Goal: Task Accomplishment & Management: Complete application form

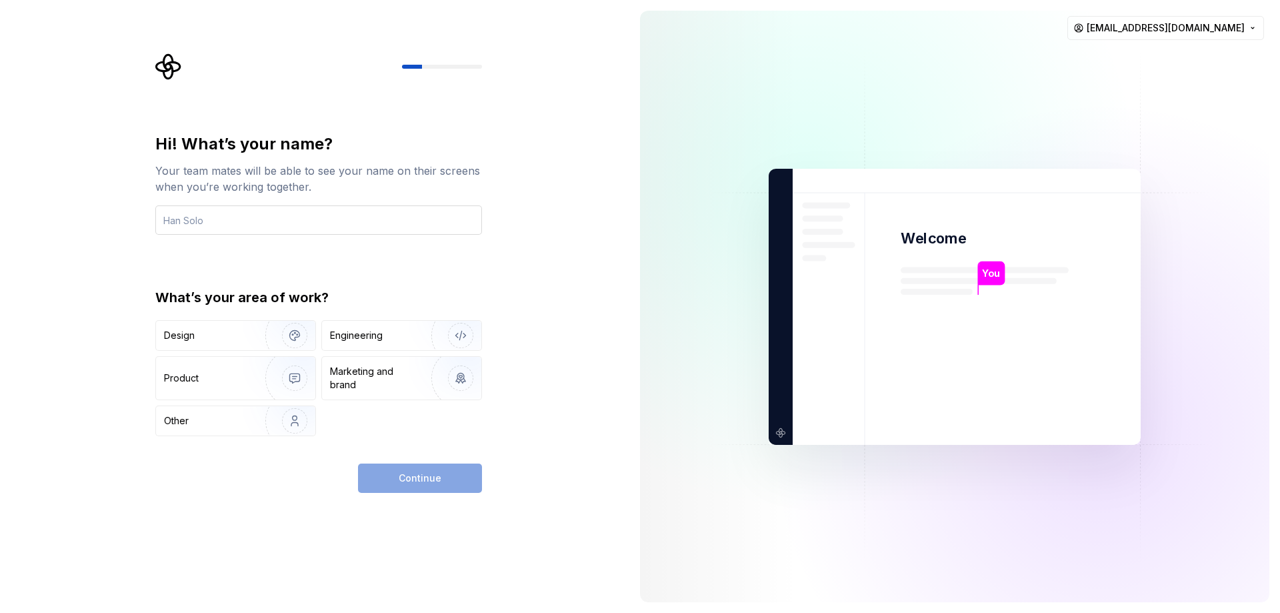
click at [254, 216] on input "text" at bounding box center [318, 219] width 327 height 29
type input "saif"
click at [298, 421] on img "button" at bounding box center [285, 420] width 85 height 89
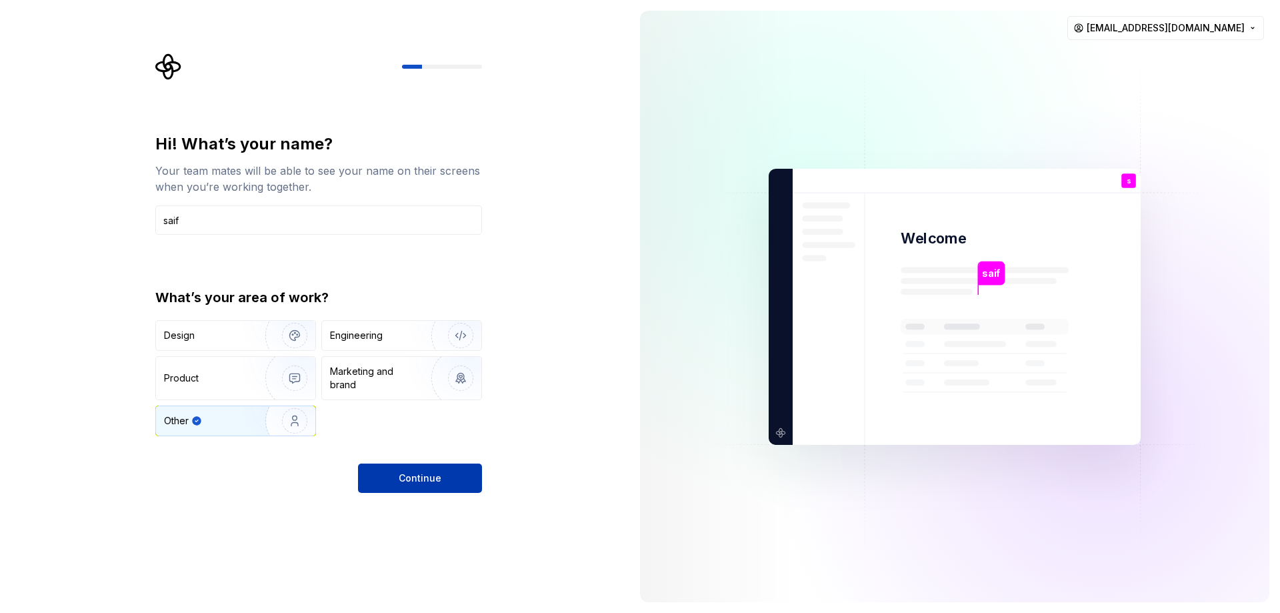
click at [449, 472] on button "Continue" at bounding box center [420, 477] width 124 height 29
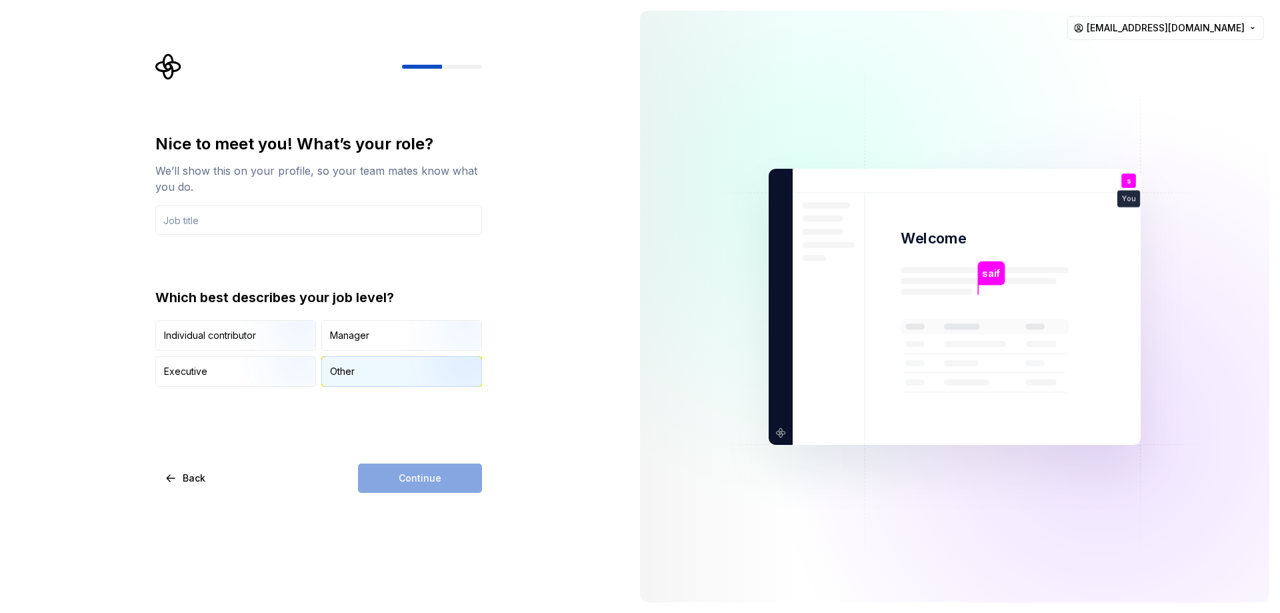
click at [352, 373] on div "Other" at bounding box center [342, 371] width 25 height 13
click at [405, 478] on div "Continue" at bounding box center [420, 477] width 124 height 29
click at [288, 215] on input "text" at bounding box center [318, 219] width 327 height 29
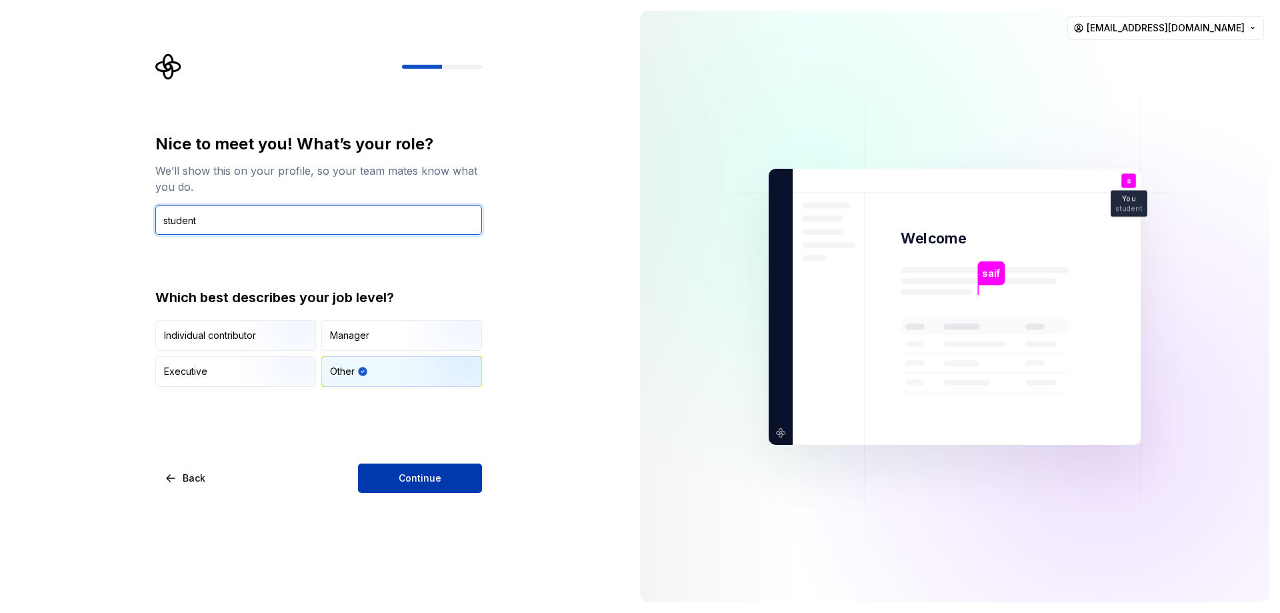
type input "student"
click at [445, 486] on button "Continue" at bounding box center [420, 477] width 124 height 29
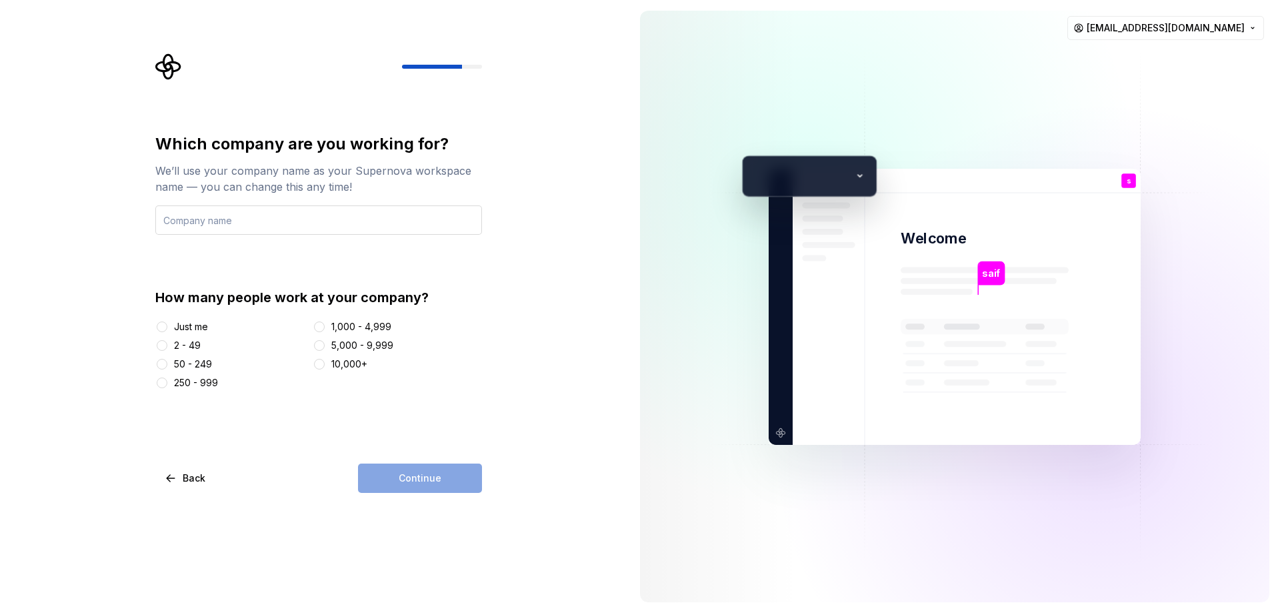
click at [291, 216] on input "text" at bounding box center [318, 219] width 327 height 29
type input "saif"
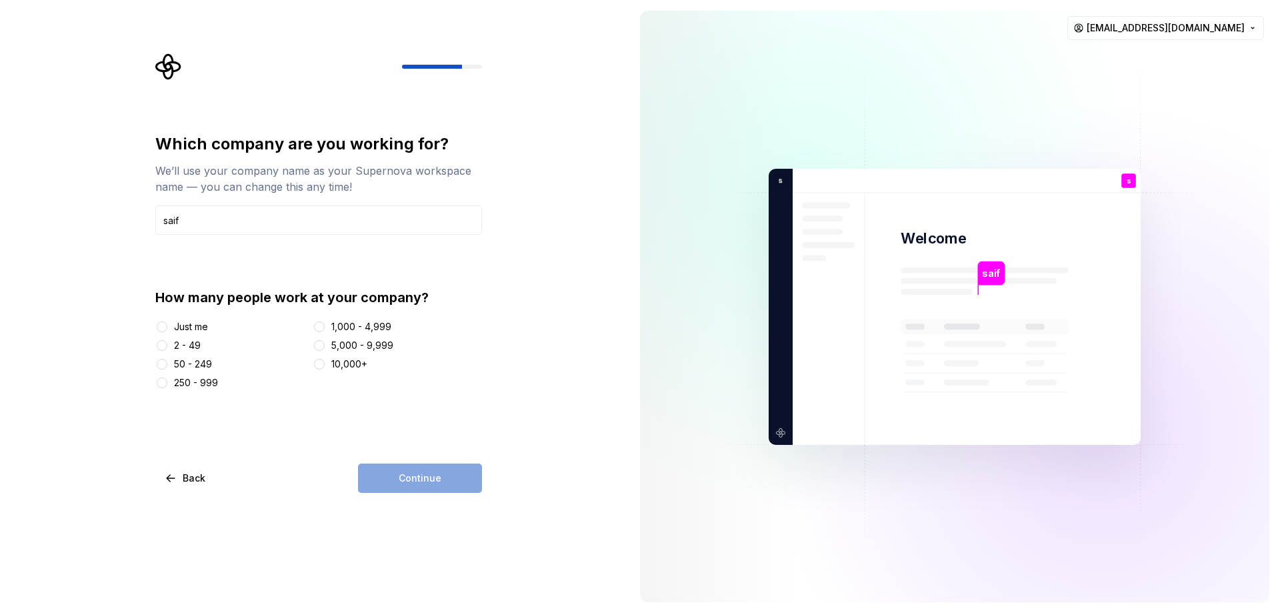
click at [172, 327] on div "Just me" at bounding box center [231, 326] width 152 height 13
click at [163, 327] on button "Just me" at bounding box center [162, 326] width 11 height 11
click at [419, 472] on span "Continue" at bounding box center [420, 477] width 43 height 13
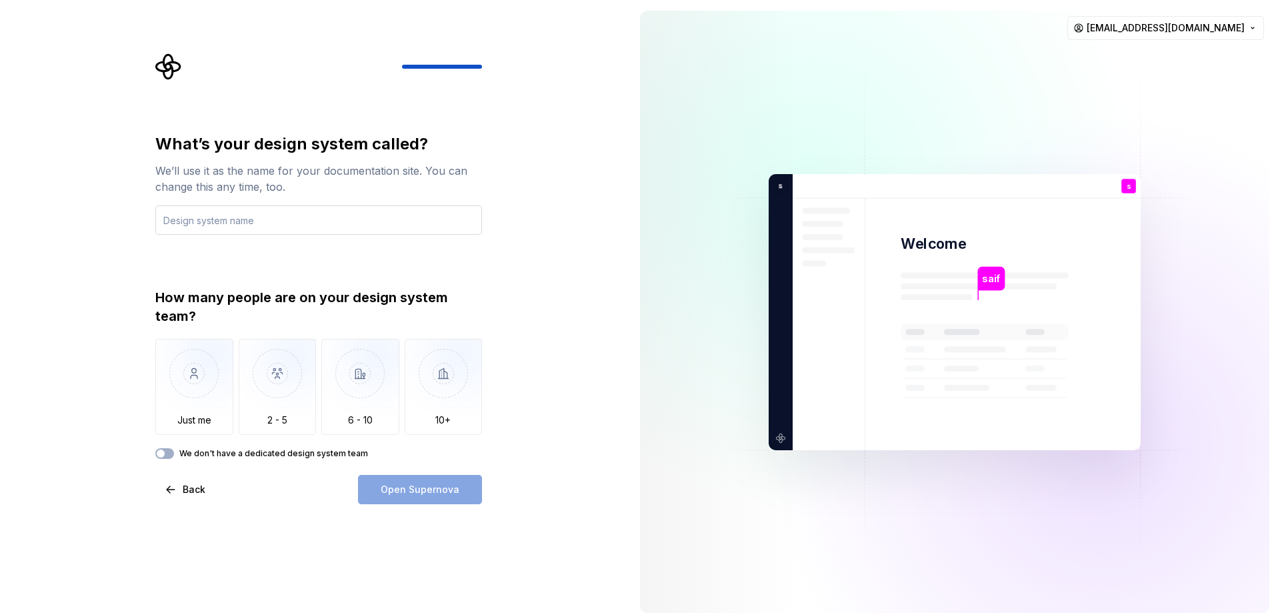
click at [285, 219] on input "text" at bounding box center [318, 219] width 327 height 29
type input "php"
click at [186, 399] on img "button" at bounding box center [194, 383] width 78 height 89
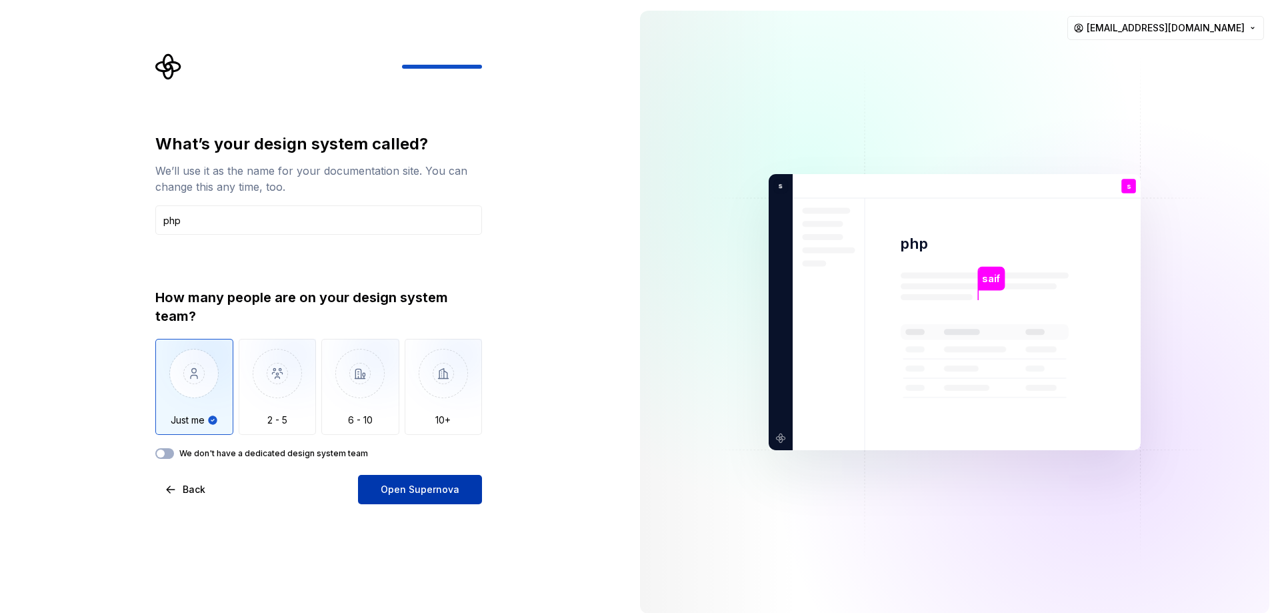
click at [439, 495] on span "Open Supernova" at bounding box center [420, 489] width 79 height 13
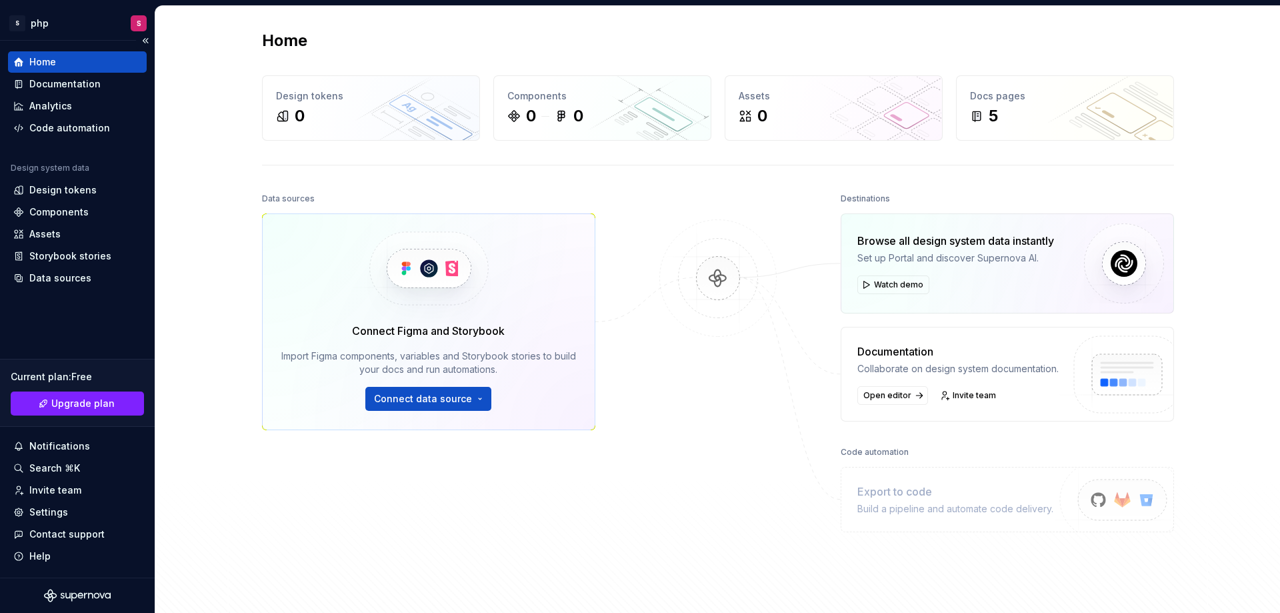
click at [63, 589] on icon "Supernova Logo" at bounding box center [77, 595] width 67 height 13
click at [335, 112] on div "0" at bounding box center [371, 115] width 190 height 21
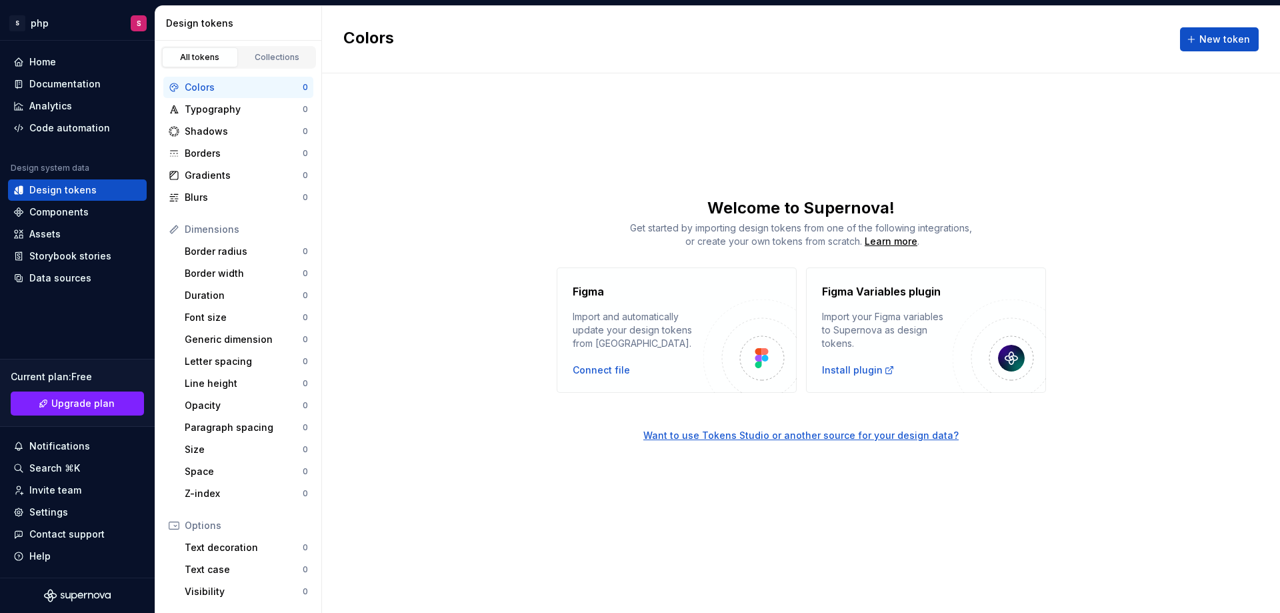
click at [231, 120] on div "Colors 0 Typography 0 Shadows 0 Borders 0 Gradients 0 Blurs 0" at bounding box center [238, 142] width 150 height 131
click at [235, 112] on div "Typography" at bounding box center [244, 109] width 118 height 13
